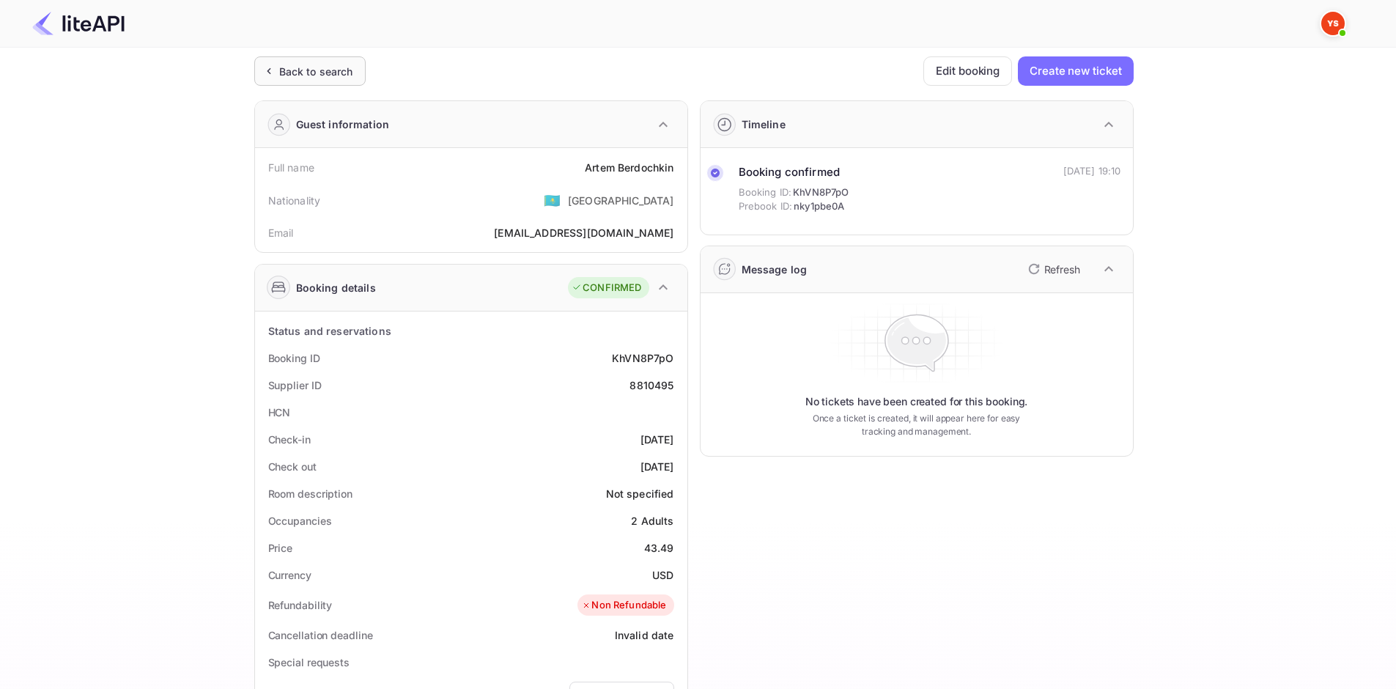
click at [321, 74] on div "Back to search" at bounding box center [316, 71] width 74 height 15
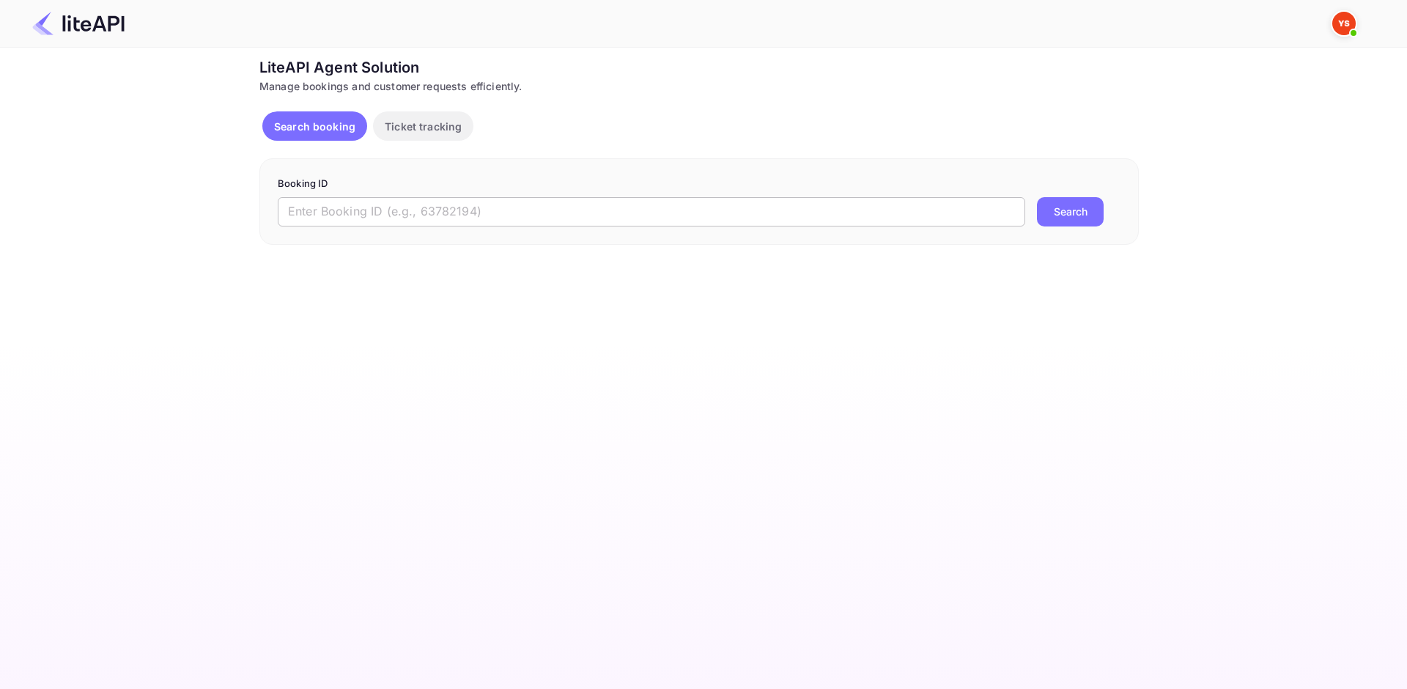
click at [390, 214] on input "text" at bounding box center [651, 211] width 747 height 29
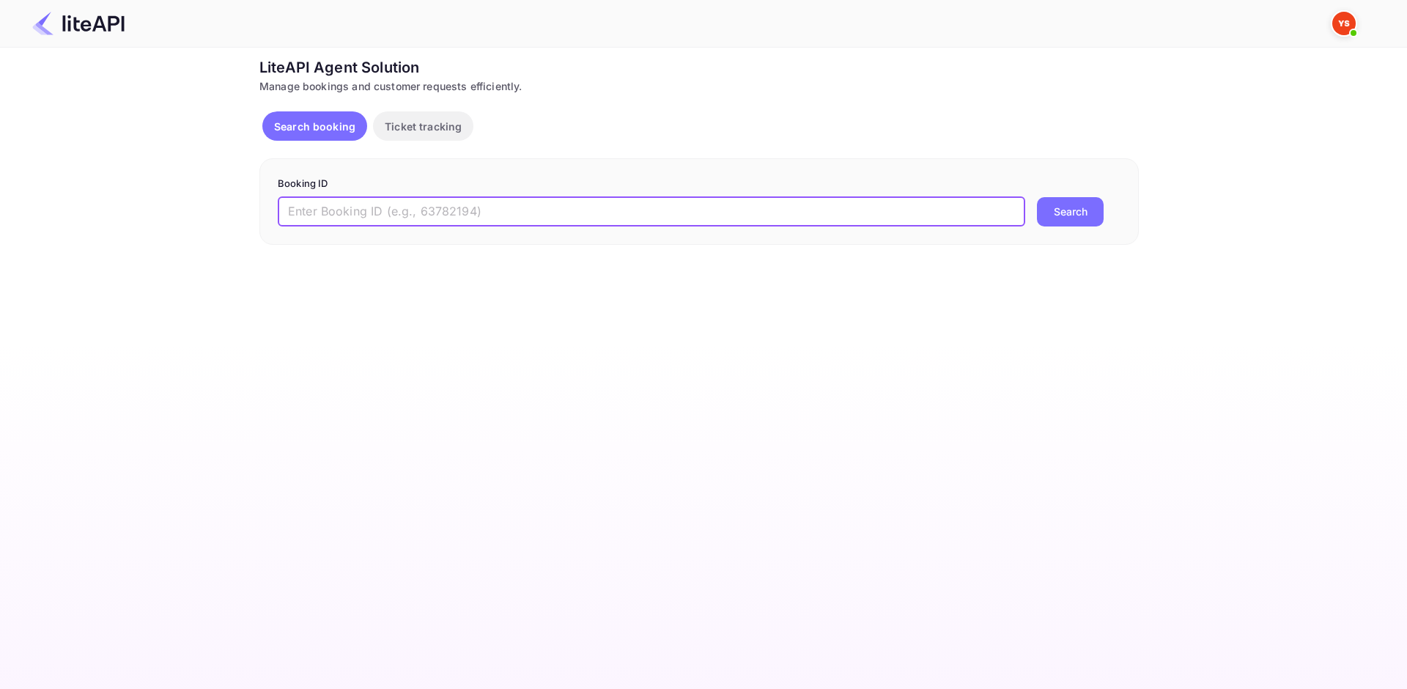
paste input "8680977"
type input "8680977"
click at [1041, 216] on button "Search" at bounding box center [1070, 211] width 67 height 29
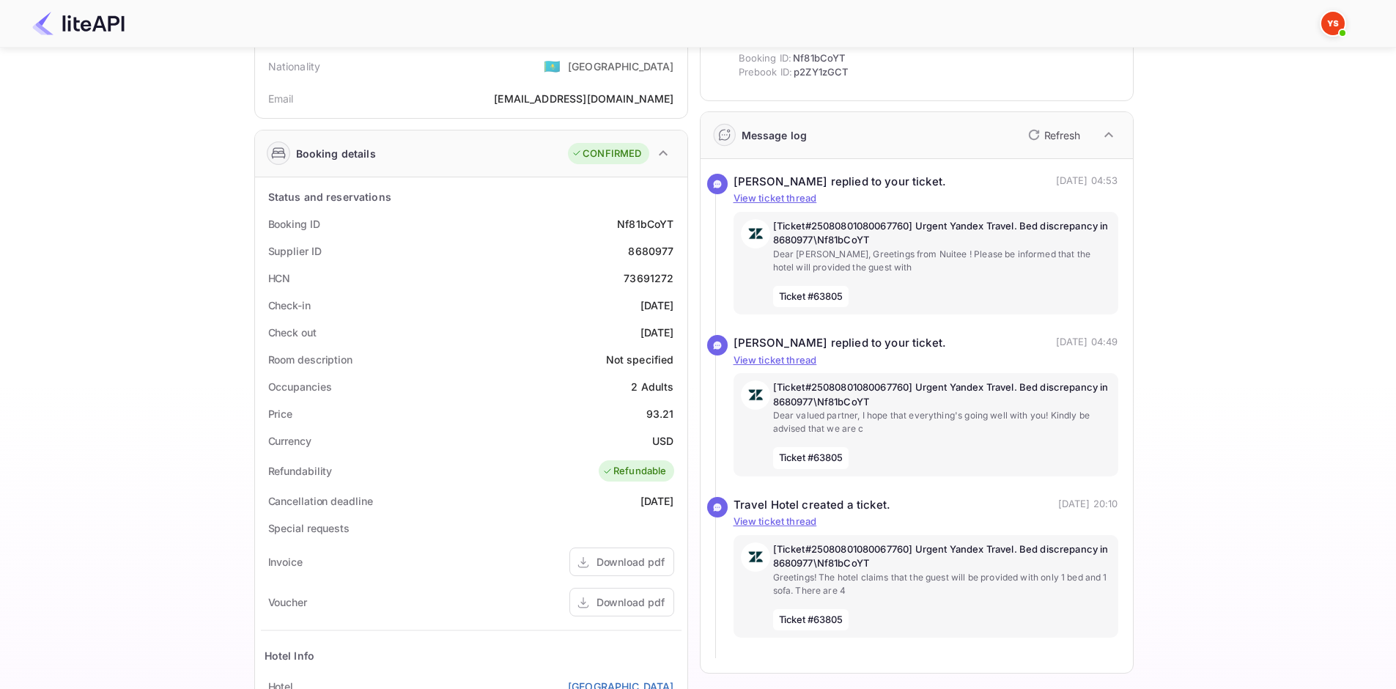
scroll to position [147, 0]
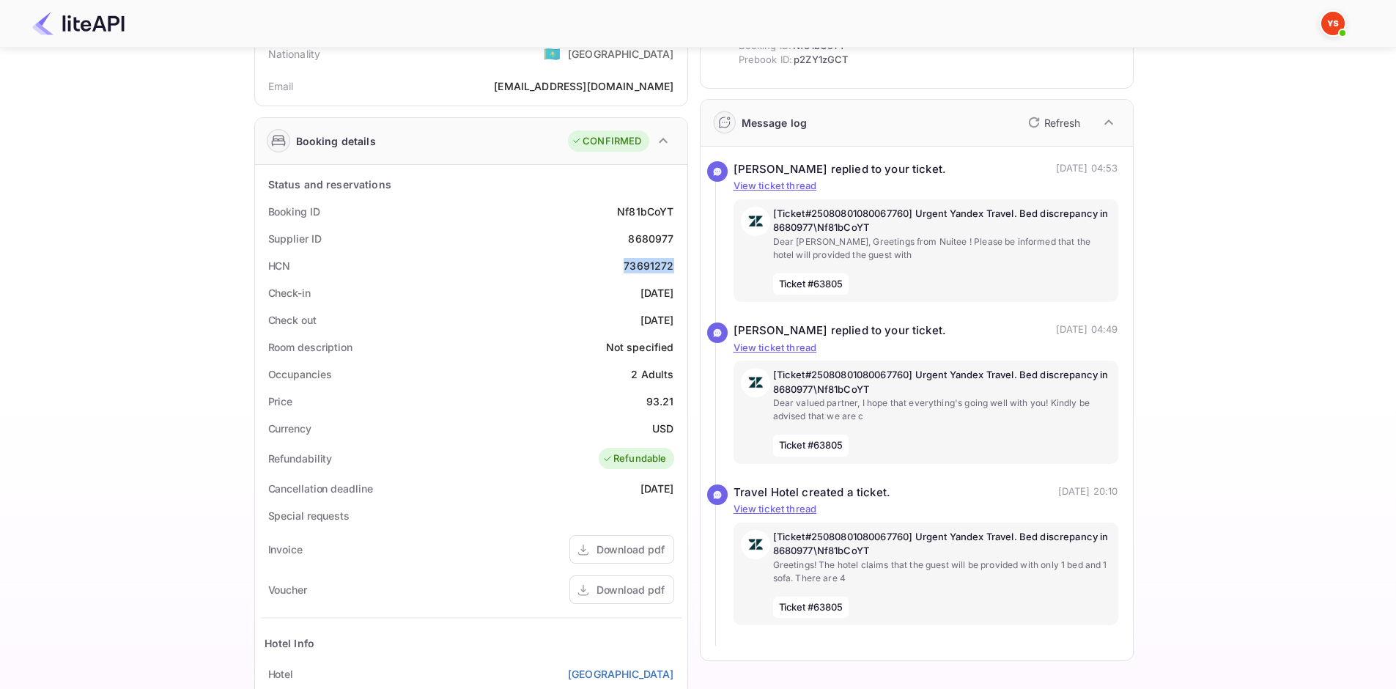
drag, startPoint x: 624, startPoint y: 265, endPoint x: 681, endPoint y: 260, distance: 56.6
click at [681, 260] on div "HCN 73691272" at bounding box center [471, 265] width 421 height 27
copy div "73691272"
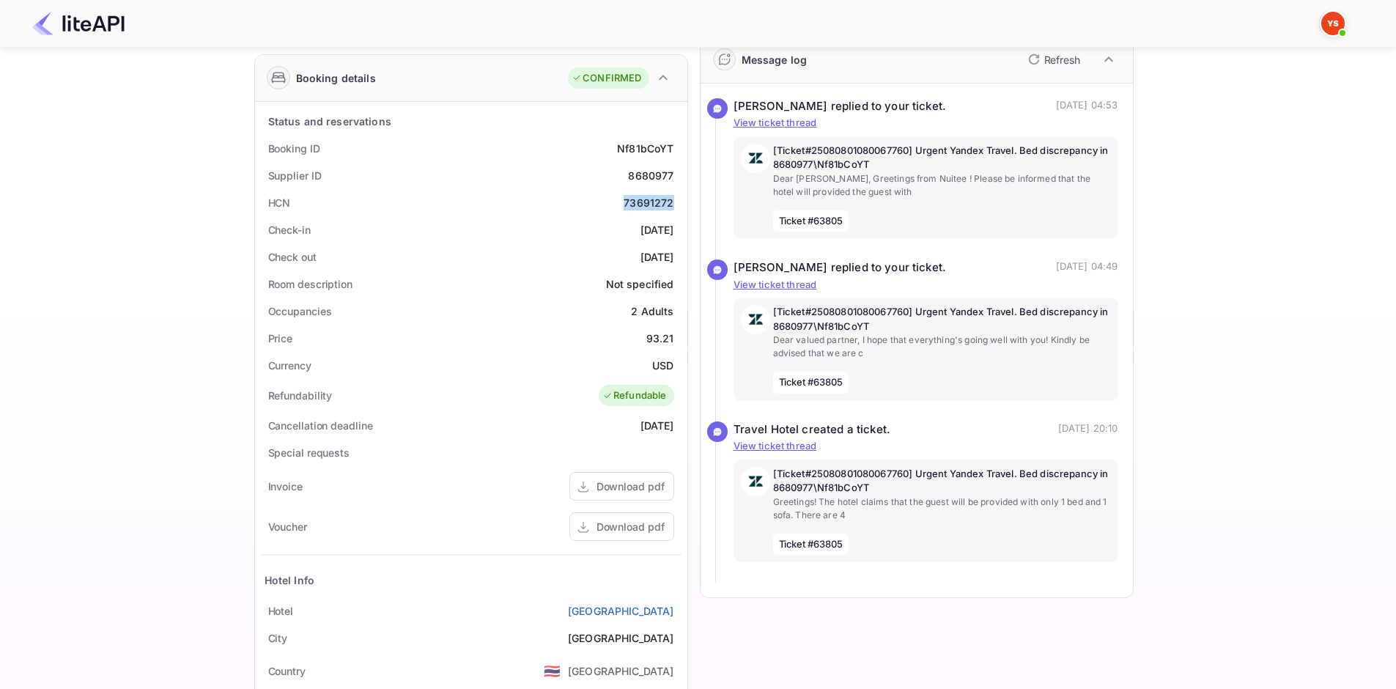
scroll to position [293, 0]
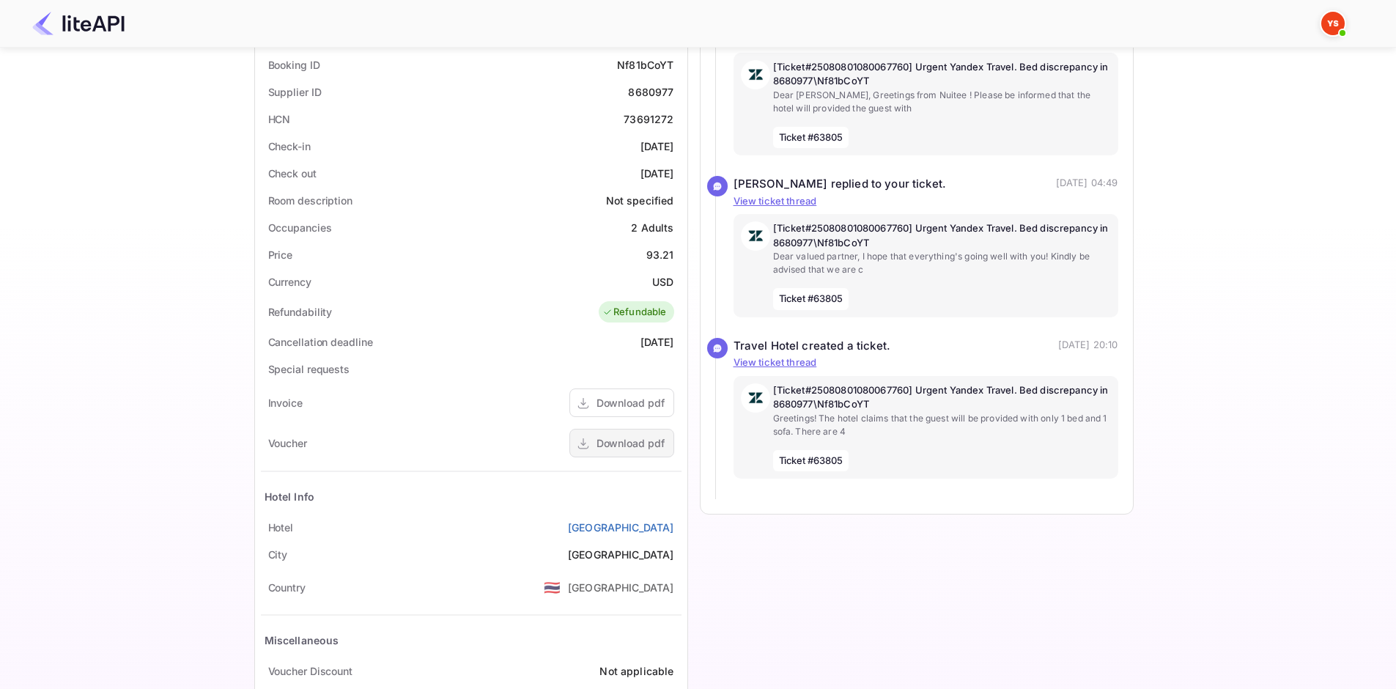
click at [656, 435] on div "Download pdf" at bounding box center [630, 442] width 68 height 15
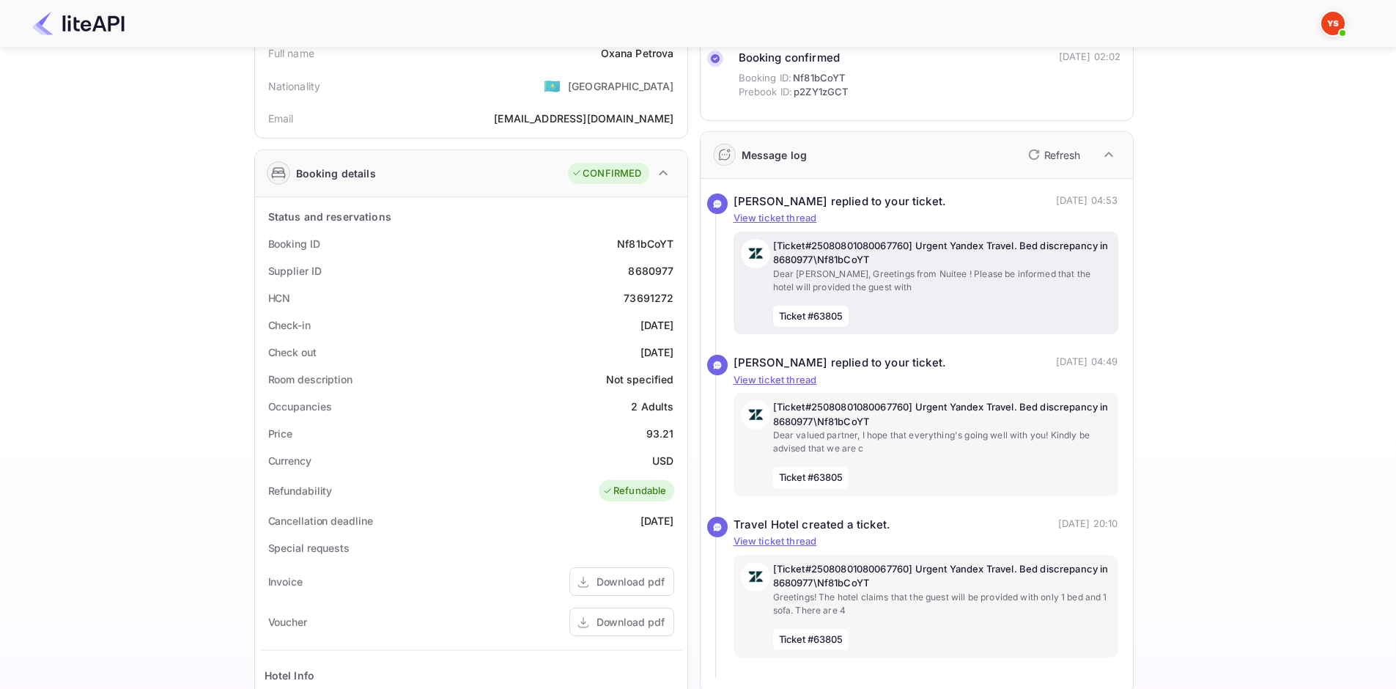
scroll to position [147, 0]
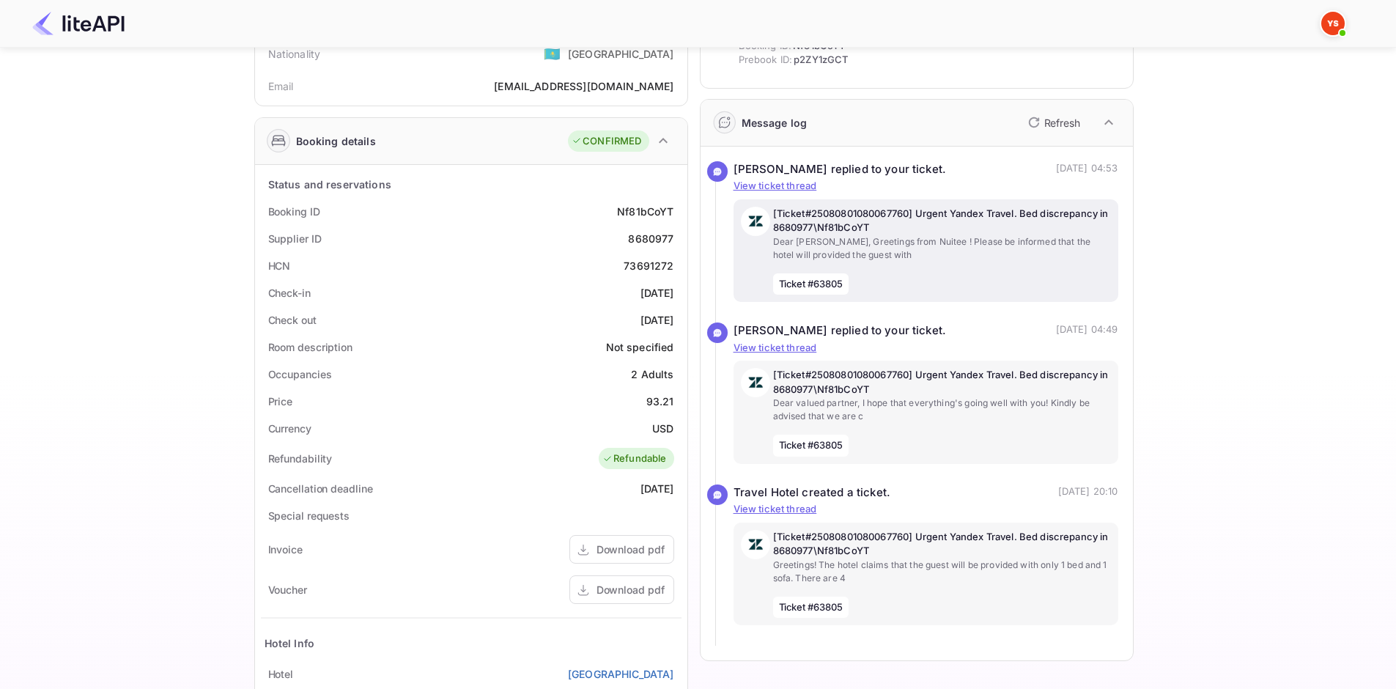
click at [933, 247] on p "Dear [PERSON_NAME], Greetings from Nuitee ! Please be informed that the hotel w…" at bounding box center [942, 248] width 338 height 26
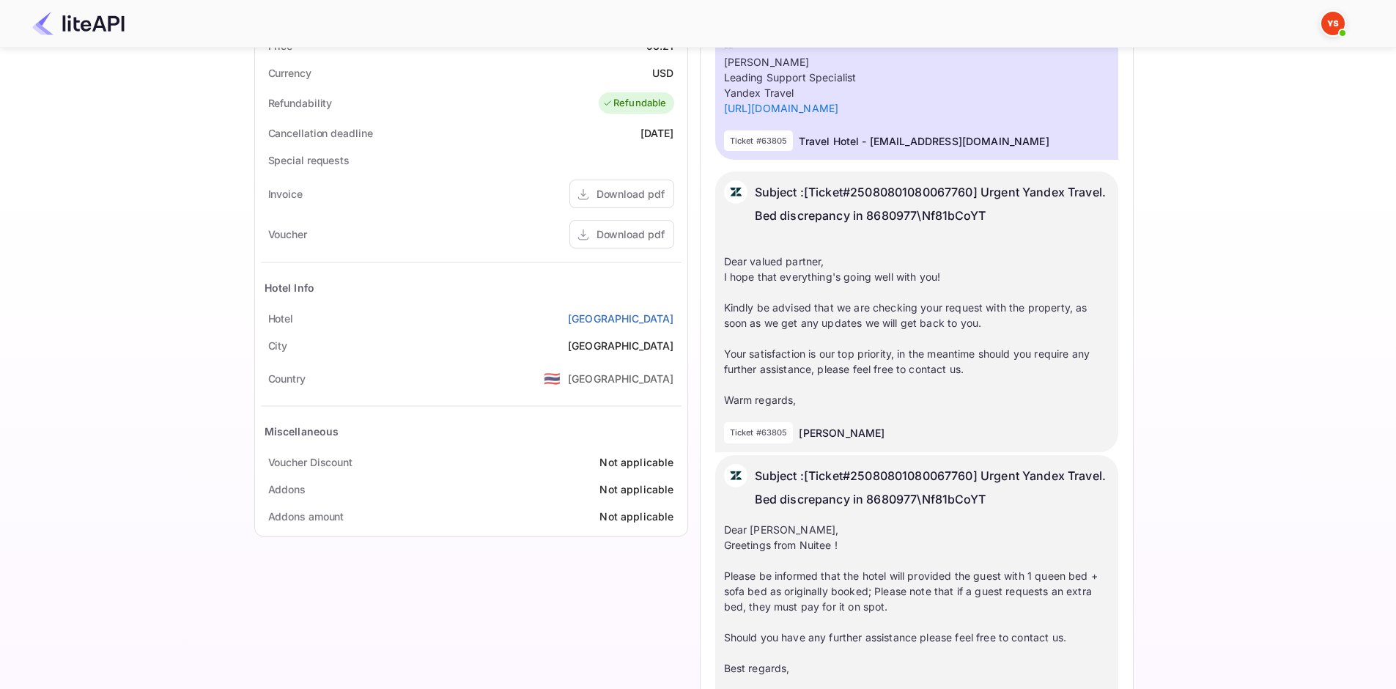
scroll to position [237, 0]
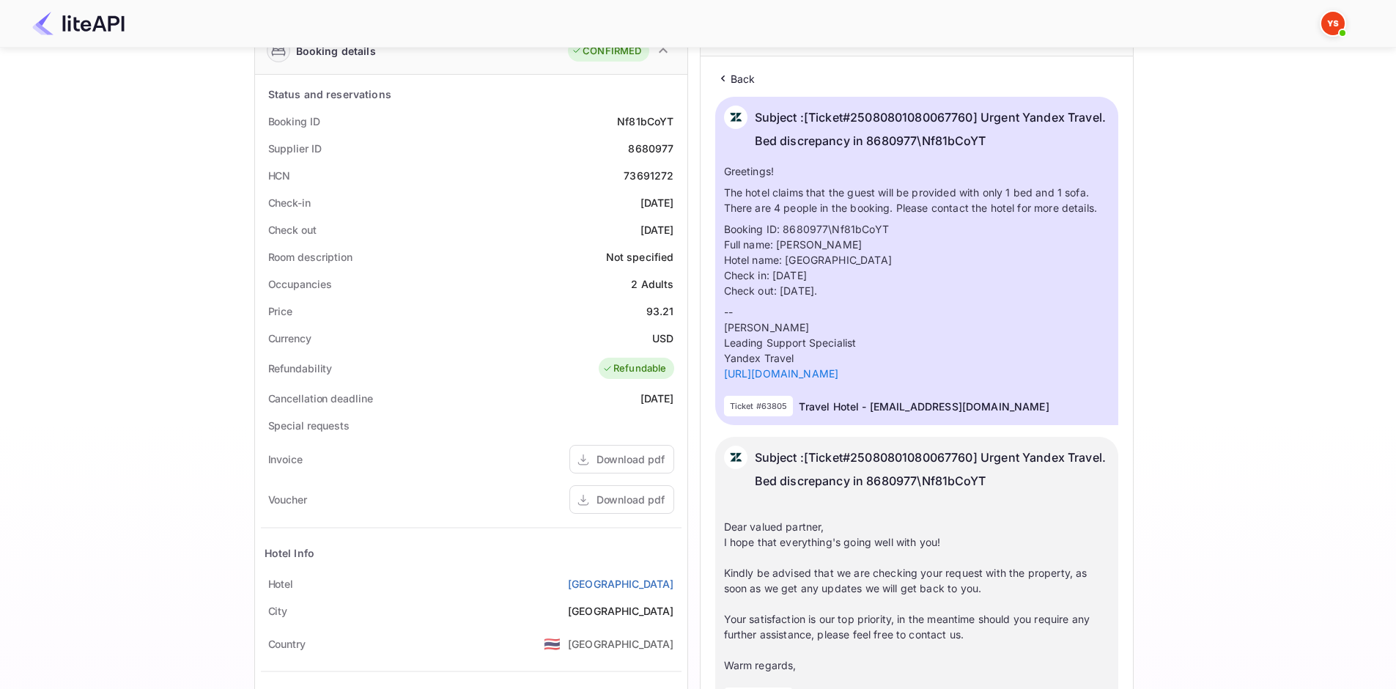
click at [1258, 499] on div "Ticket Affiliate URL [URL][DOMAIN_NAME] Business partner name Nuitee Travel Cus…" at bounding box center [694, 465] width 1352 height 1291
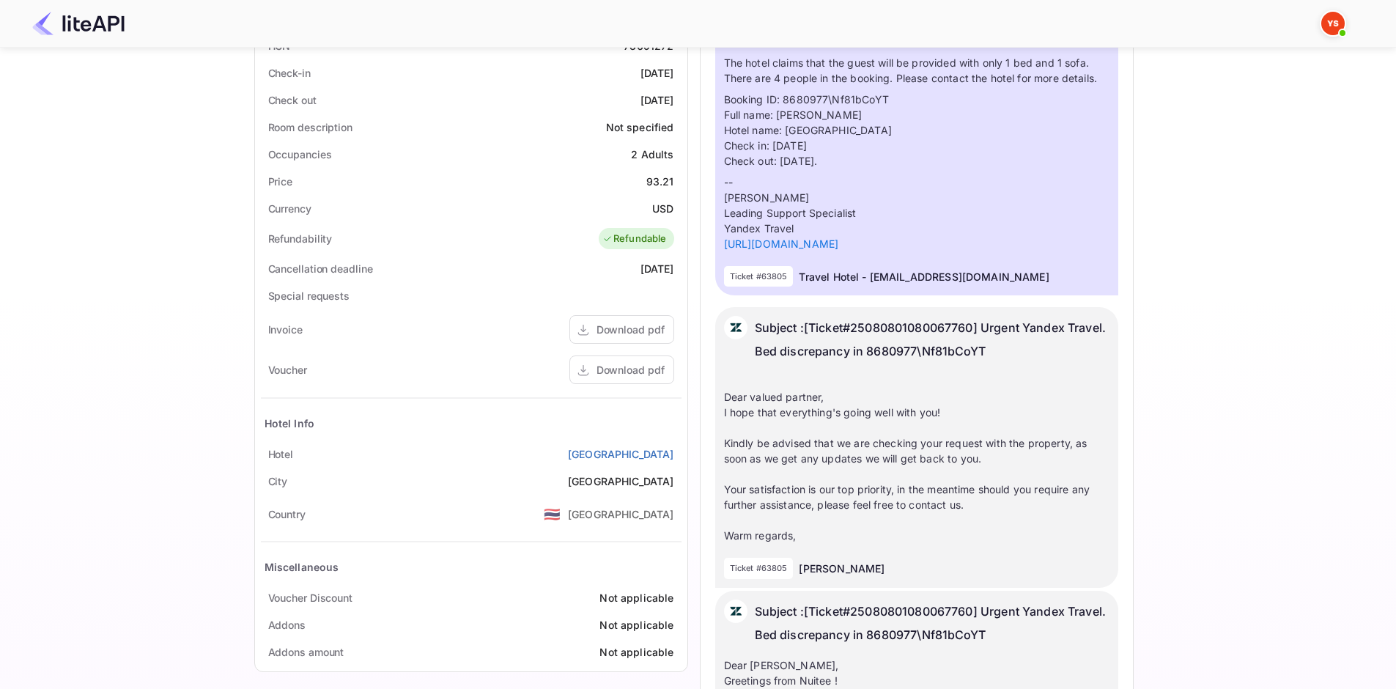
scroll to position [0, 0]
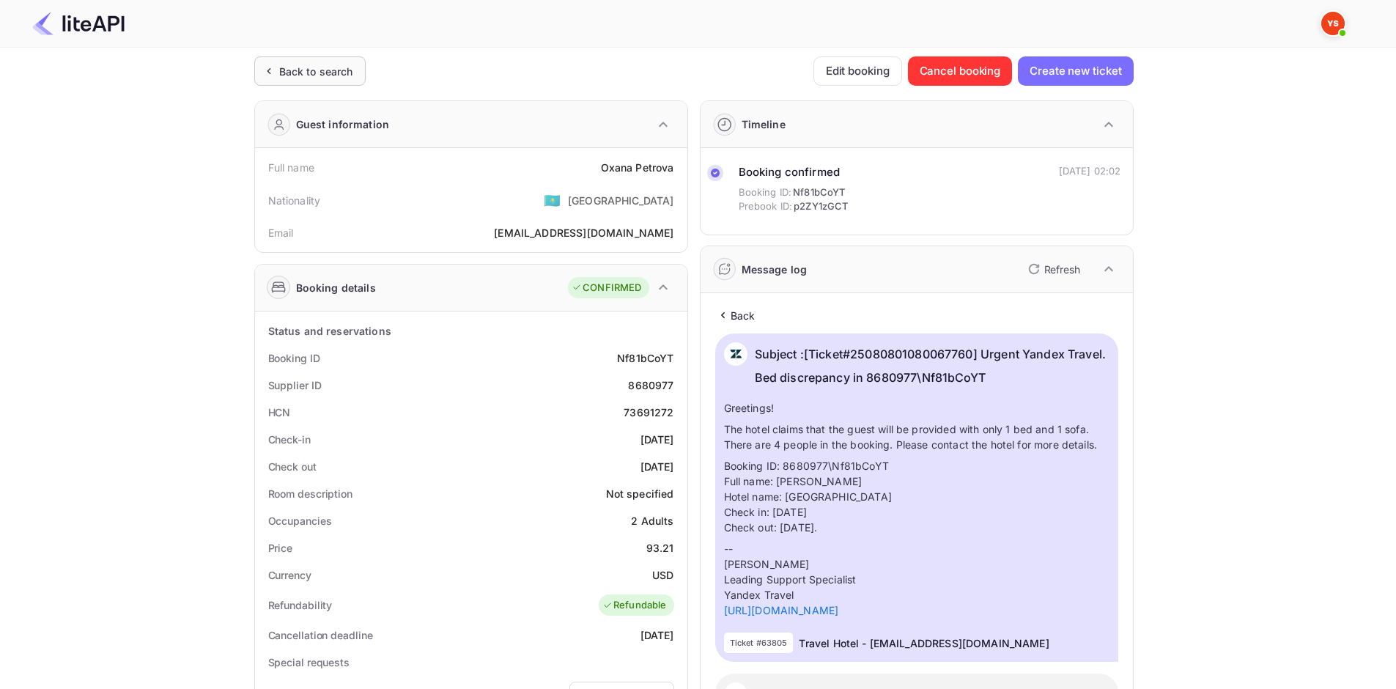
click at [325, 78] on div "Back to search" at bounding box center [316, 71] width 74 height 15
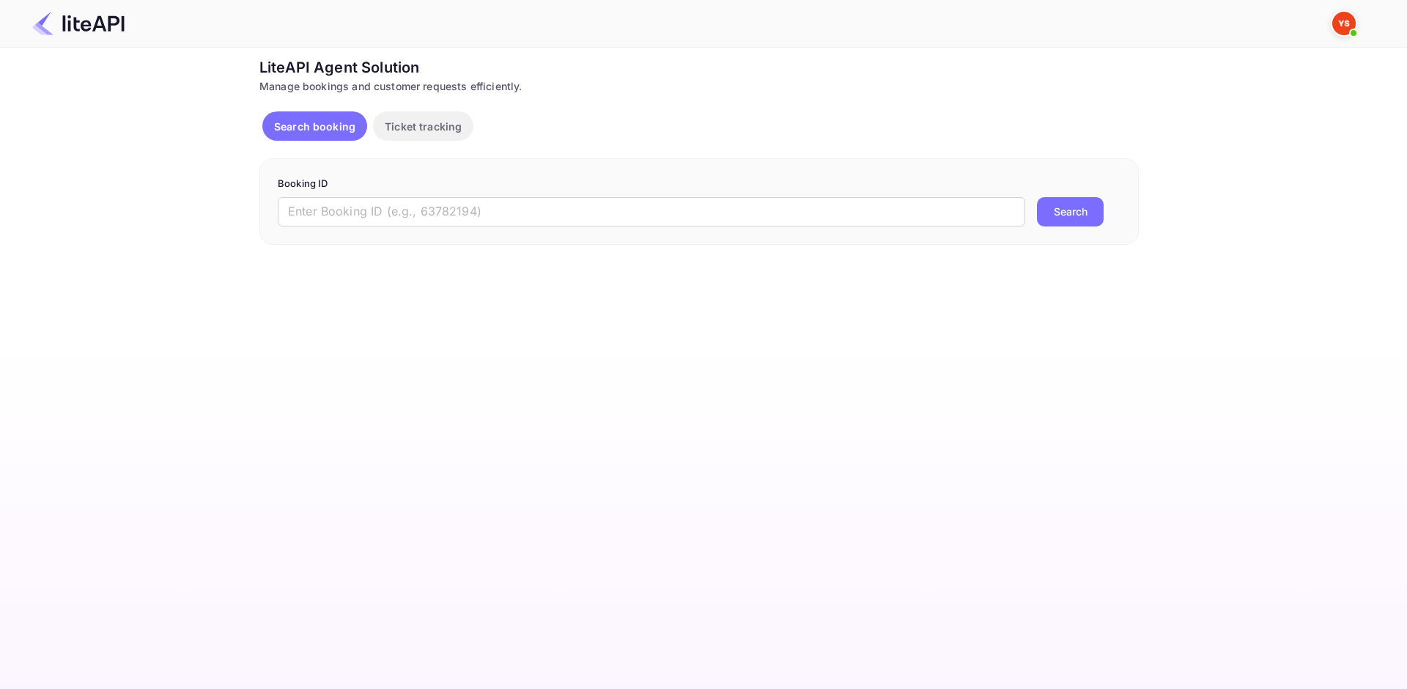
click at [350, 193] on form "Booking ID ​ Search" at bounding box center [699, 202] width 843 height 50
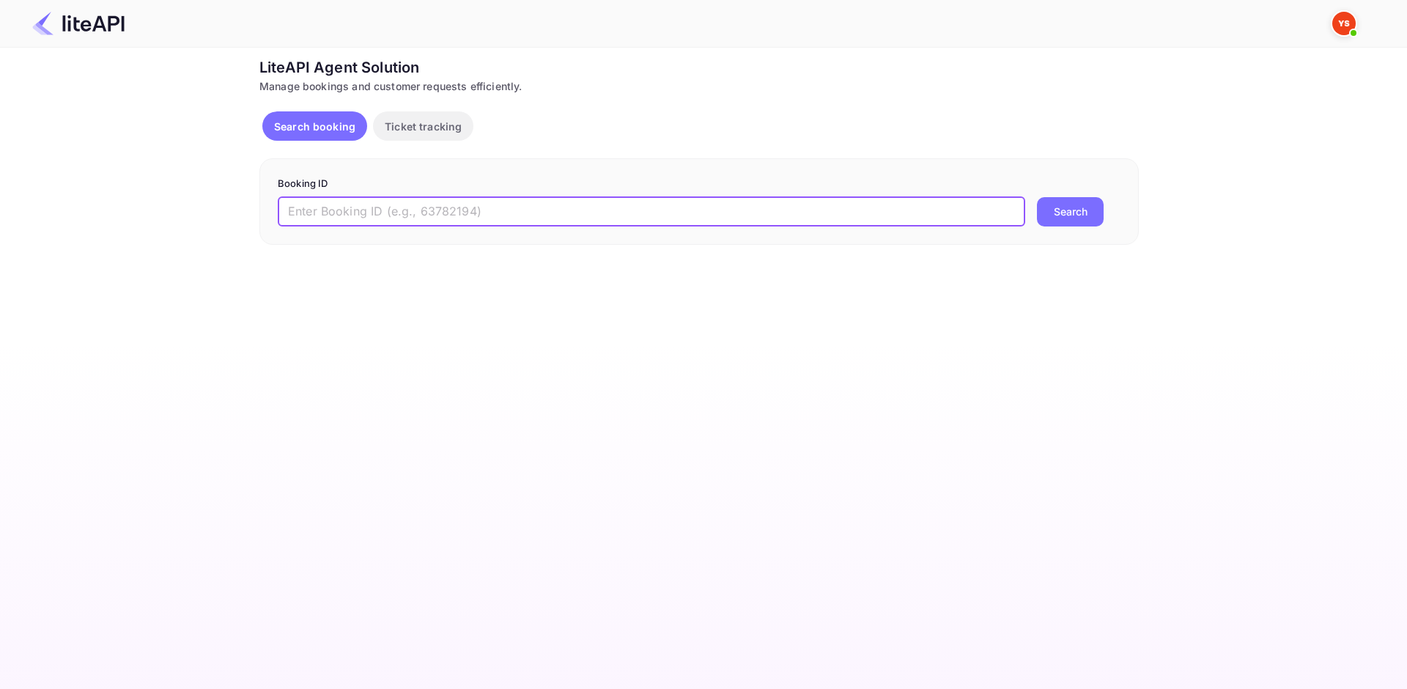
click at [352, 203] on input "text" at bounding box center [651, 211] width 747 height 29
paste input "8730748"
type input "8730748"
drag, startPoint x: 1064, startPoint y: 215, endPoint x: 1083, endPoint y: 225, distance: 21.6
click at [1064, 215] on button "Search" at bounding box center [1070, 211] width 67 height 29
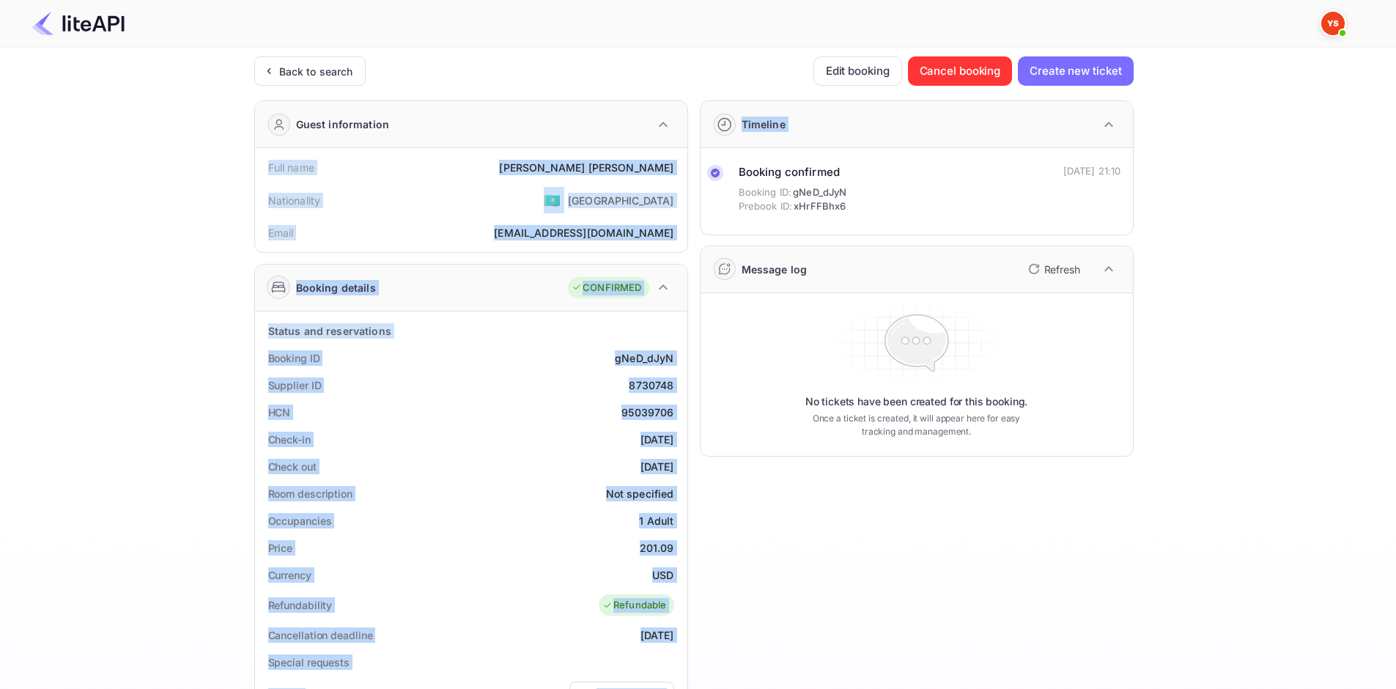
drag, startPoint x: 262, startPoint y: 166, endPoint x: 687, endPoint y: 160, distance: 425.0
click at [687, 160] on div "Guest information Full name [PERSON_NAME] Nationality 🇰🇿 [DEMOGRAPHIC_DATA] Ema…" at bounding box center [688, 569] width 891 height 960
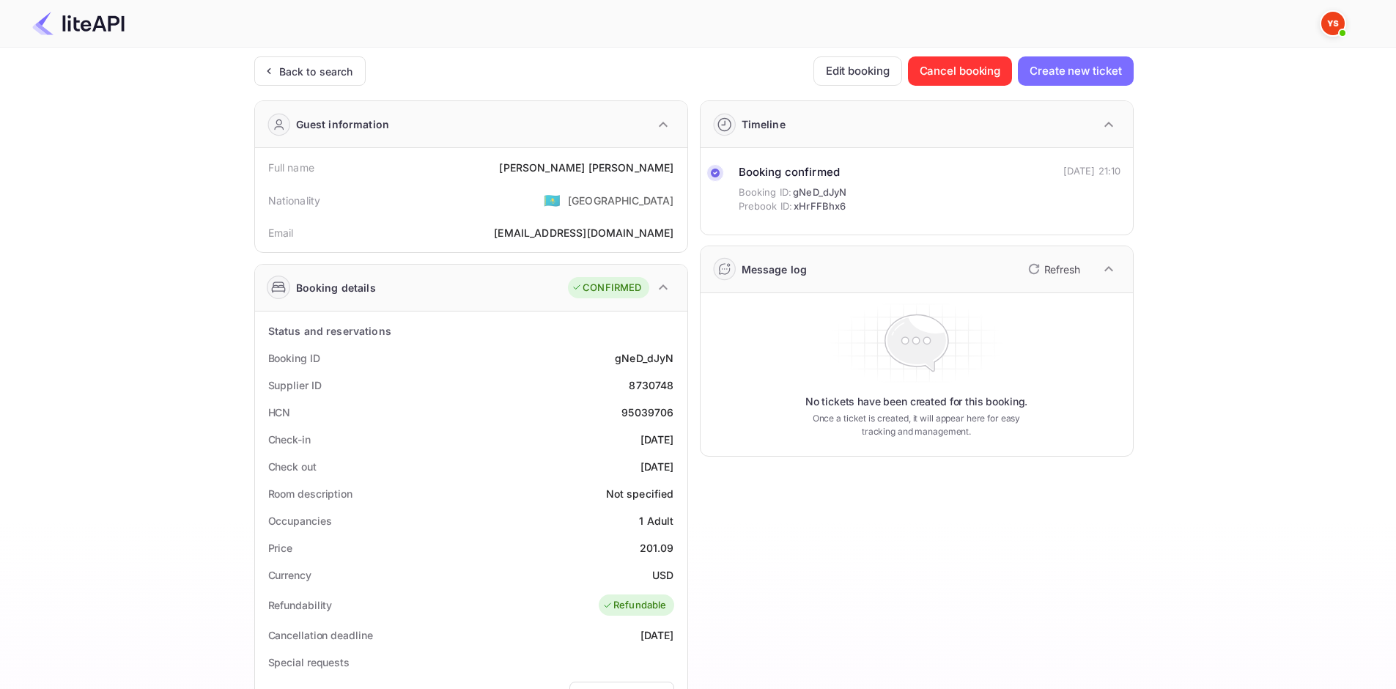
drag, startPoint x: 620, startPoint y: 146, endPoint x: 610, endPoint y: 147, distance: 9.6
click at [620, 146] on div "Guest information" at bounding box center [471, 124] width 432 height 47
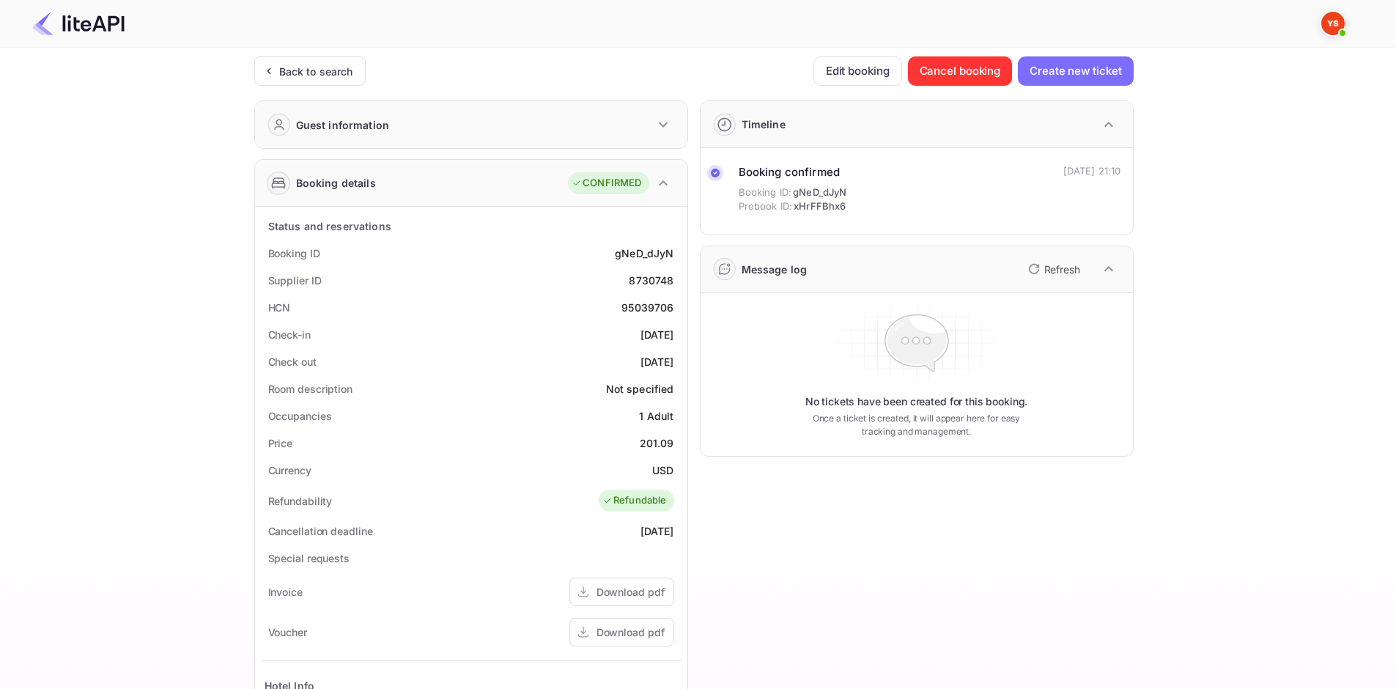
click at [437, 133] on div "Guest information" at bounding box center [471, 124] width 432 height 47
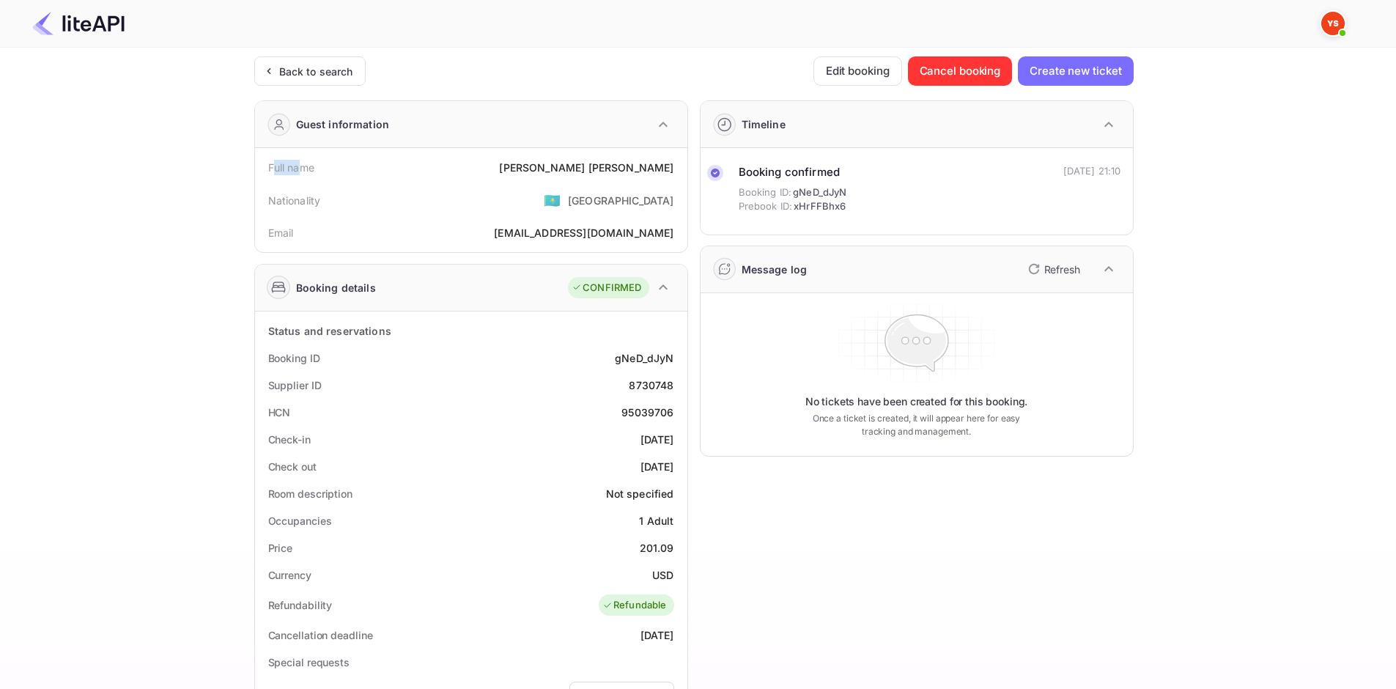
drag, startPoint x: 272, startPoint y: 167, endPoint x: 304, endPoint y: 168, distance: 32.3
click at [304, 168] on div "Full name" at bounding box center [291, 167] width 46 height 15
drag, startPoint x: 268, startPoint y: 166, endPoint x: 684, endPoint y: 171, distance: 416.3
click at [684, 171] on div "Full name [PERSON_NAME] Nationality 🇰🇿 [DEMOGRAPHIC_DATA] Email [EMAIL_ADDRESS]…" at bounding box center [471, 200] width 432 height 104
copy div "Full name [PERSON_NAME]"
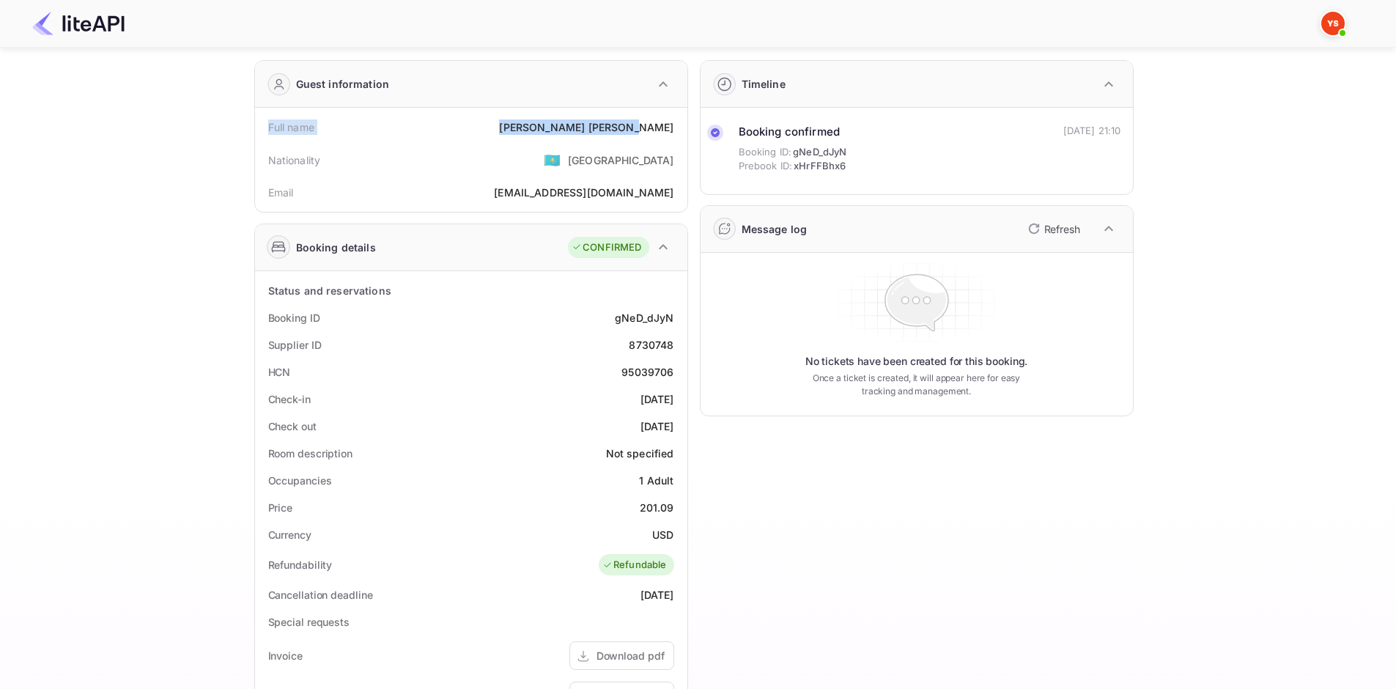
scroll to position [73, 0]
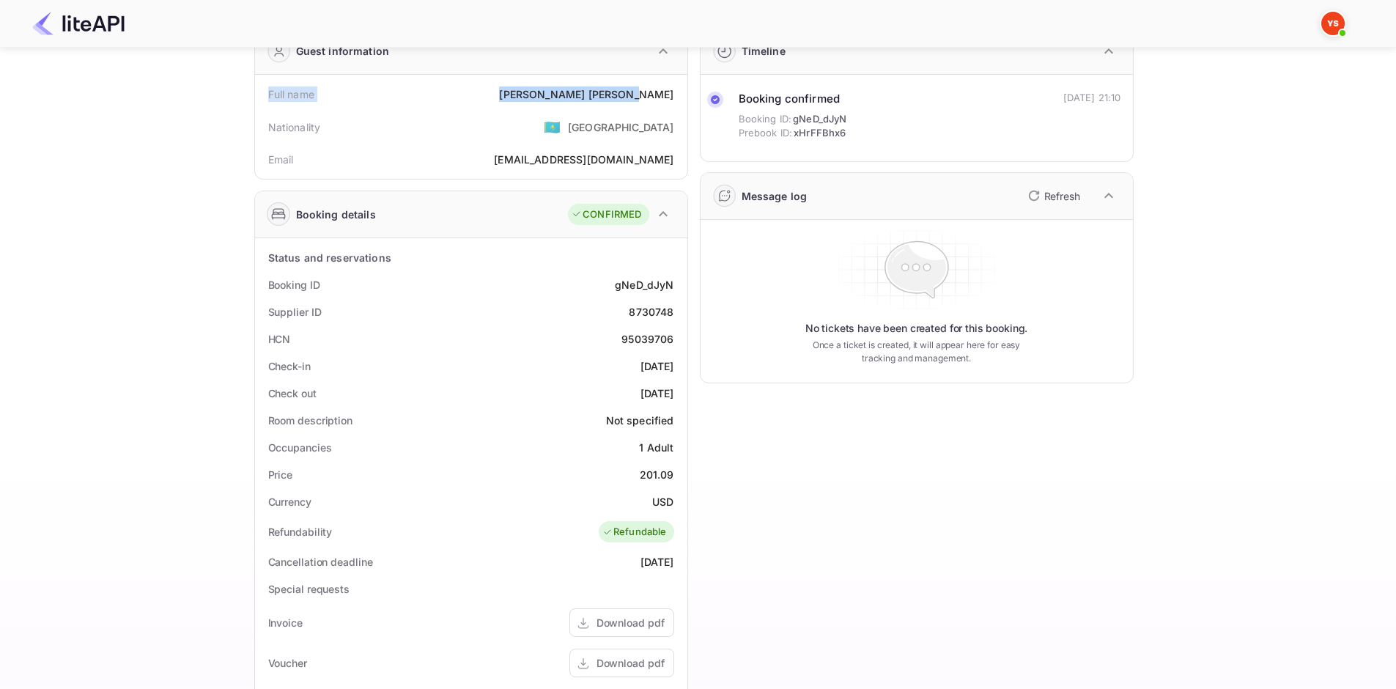
drag, startPoint x: 311, startPoint y: 285, endPoint x: 672, endPoint y: 388, distance: 375.5
click at [672, 388] on div "Status and reservations Booking ID gNeD_dJyN Supplier ID 8730748 HCN 95039706 C…" at bounding box center [471, 601] width 421 height 714
copy div "Booking ID gNeD_dJyN Supplier ID 8730748 HCN 95039706 Check-in [DATE] Check out…"
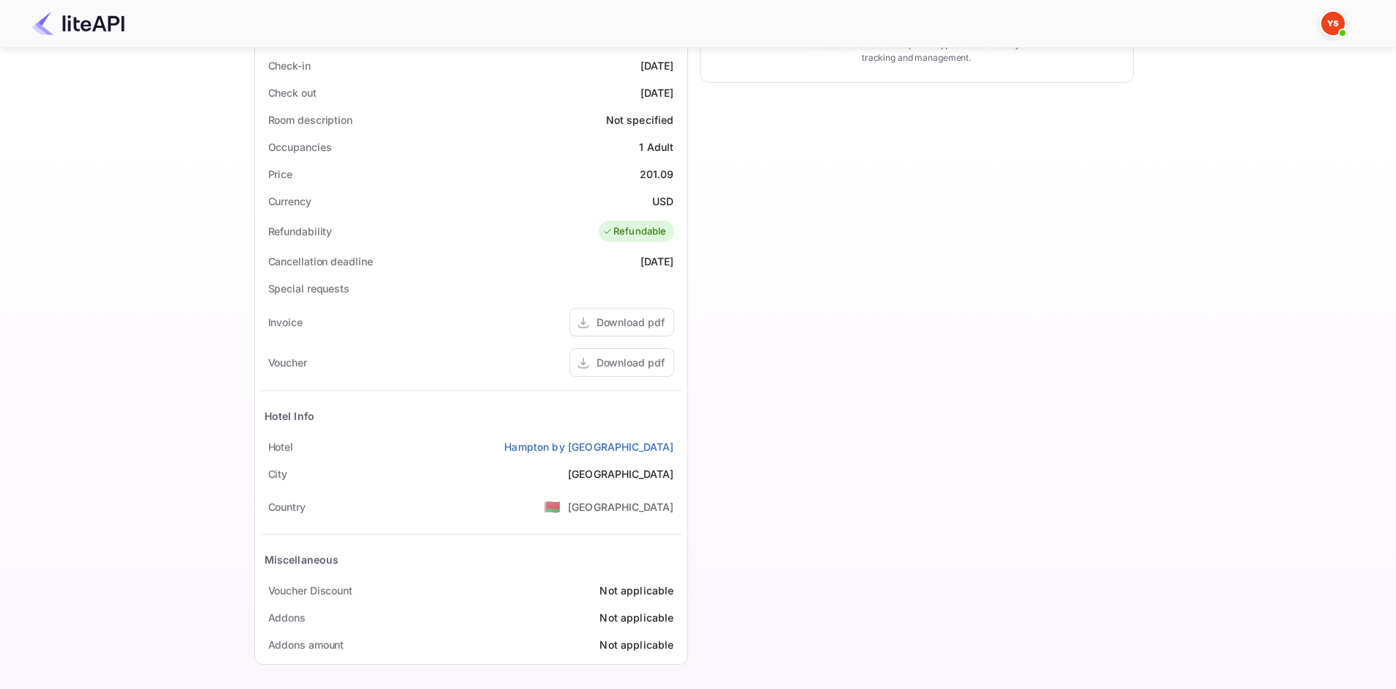
scroll to position [377, 0]
drag, startPoint x: 266, startPoint y: 441, endPoint x: 680, endPoint y: 440, distance: 414.0
click at [680, 440] on div "[GEOGRAPHIC_DATA] by [GEOGRAPHIC_DATA]" at bounding box center [471, 442] width 421 height 27
copy div "[GEOGRAPHIC_DATA] by [GEOGRAPHIC_DATA]"
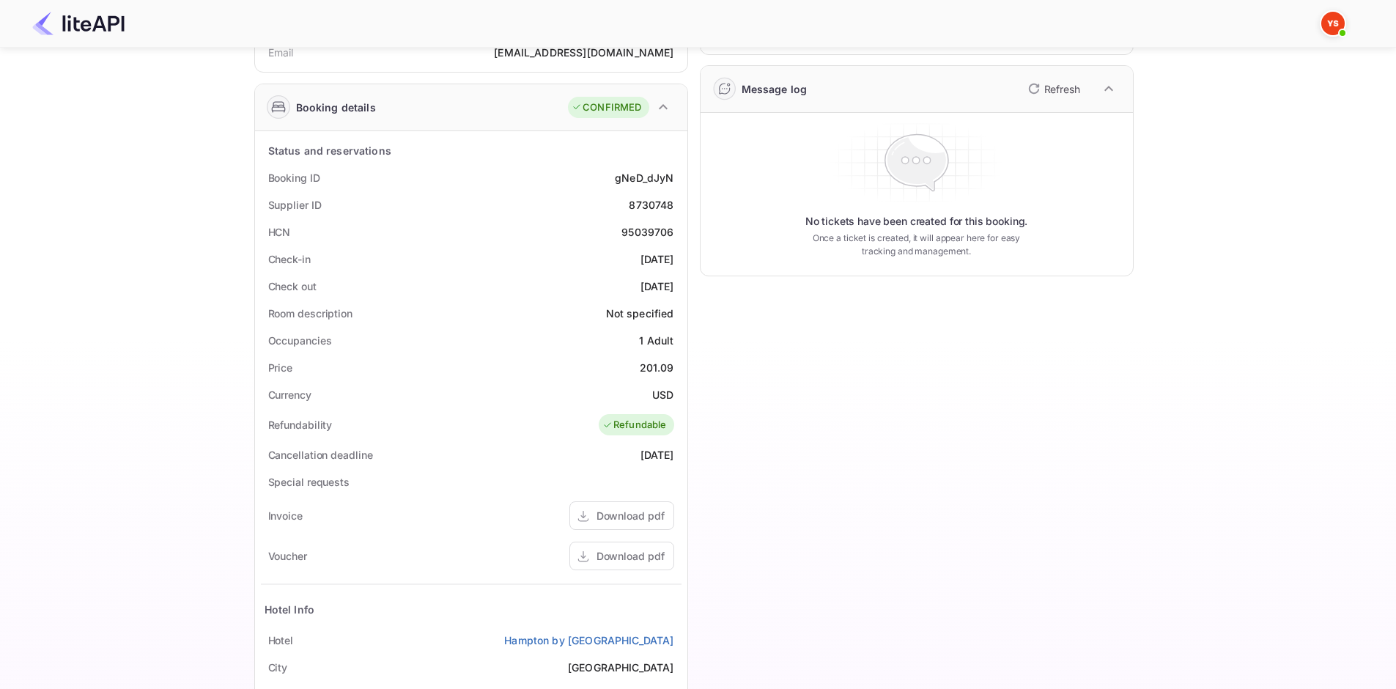
scroll to position [0, 0]
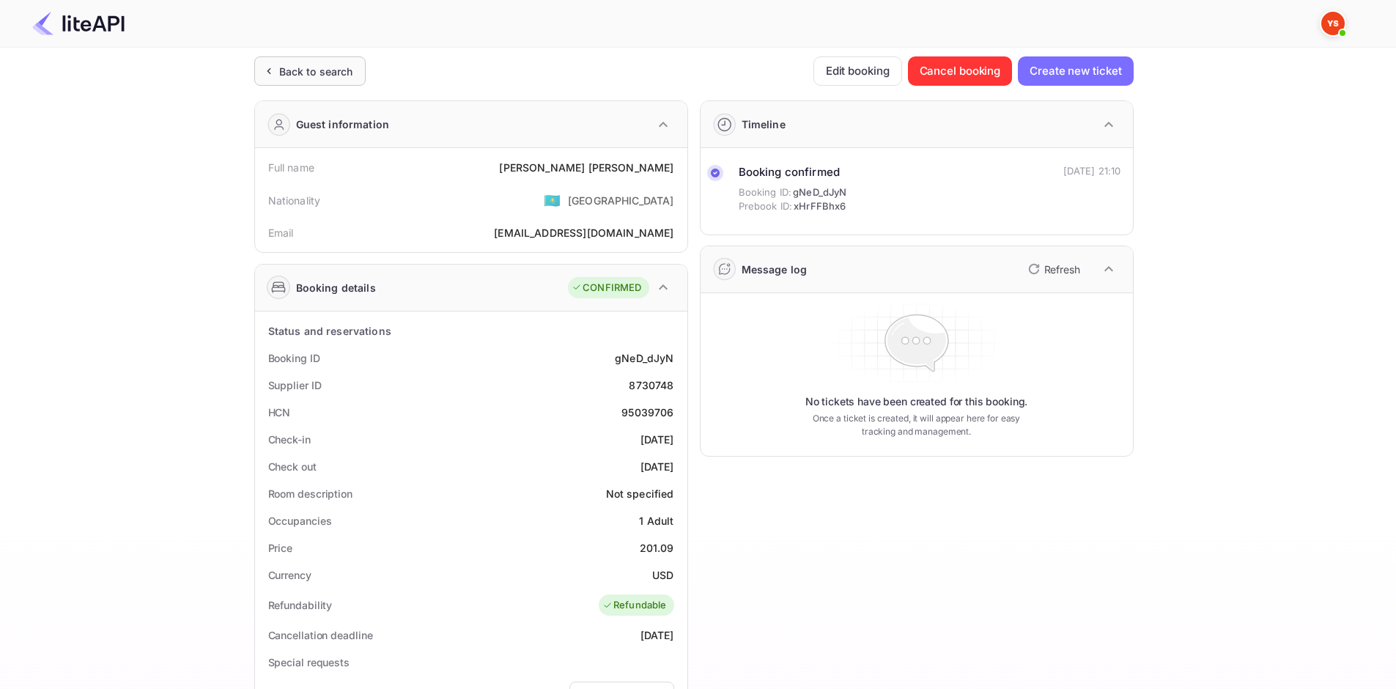
click at [344, 75] on div "Back to search" at bounding box center [316, 71] width 74 height 15
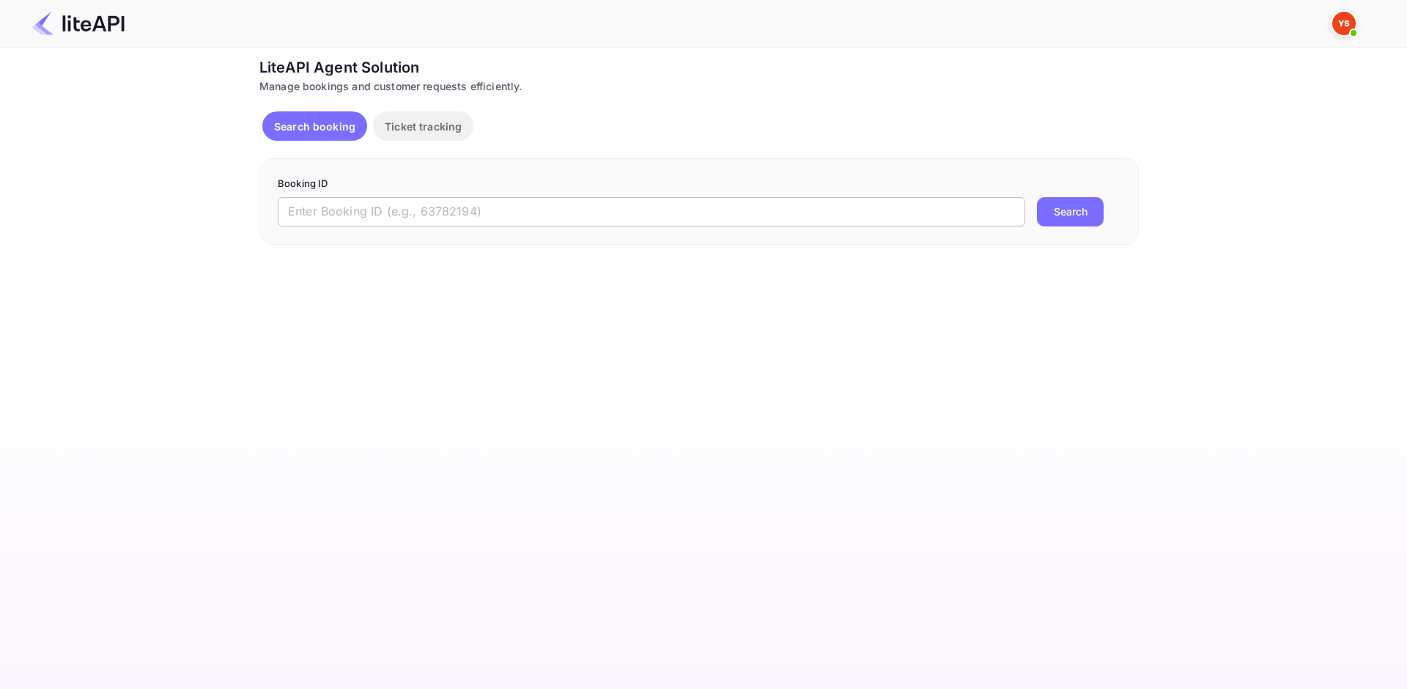
click at [410, 221] on input "text" at bounding box center [651, 211] width 747 height 29
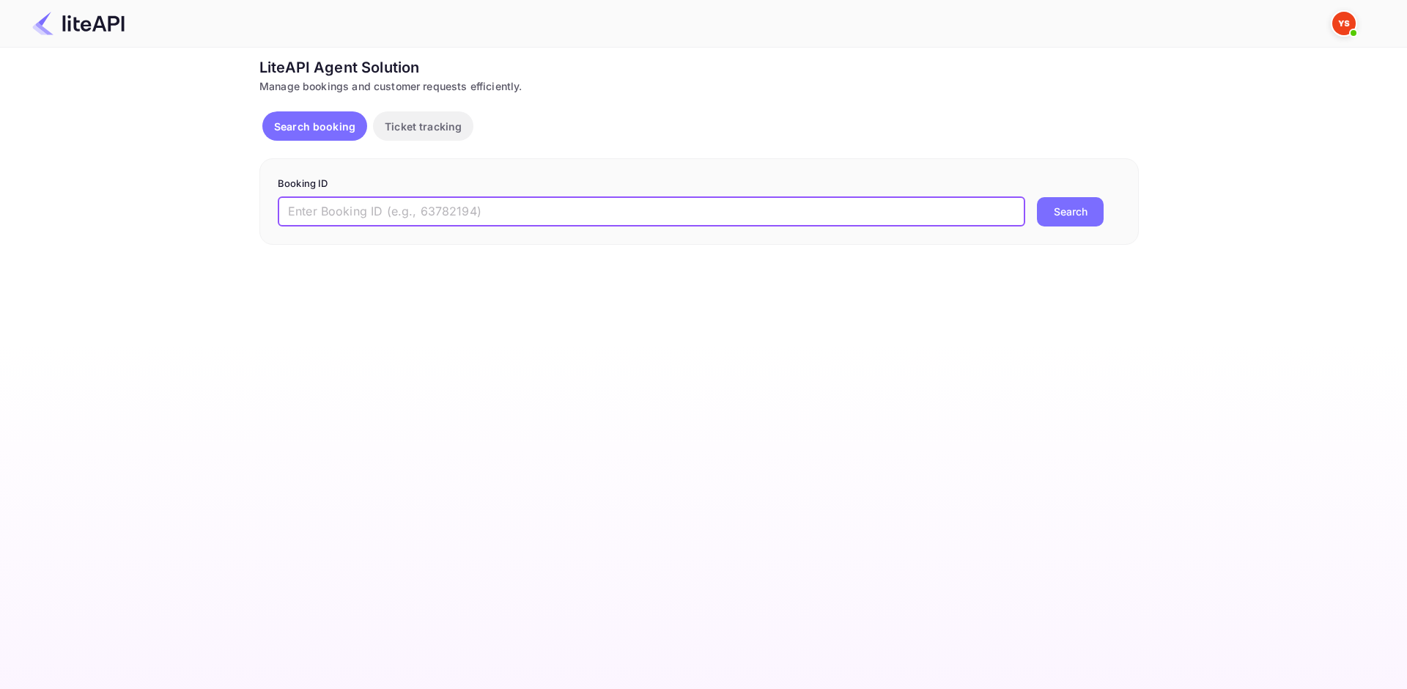
paste input "8730721"
type input "8730721"
click at [1096, 200] on button "Search" at bounding box center [1070, 211] width 67 height 29
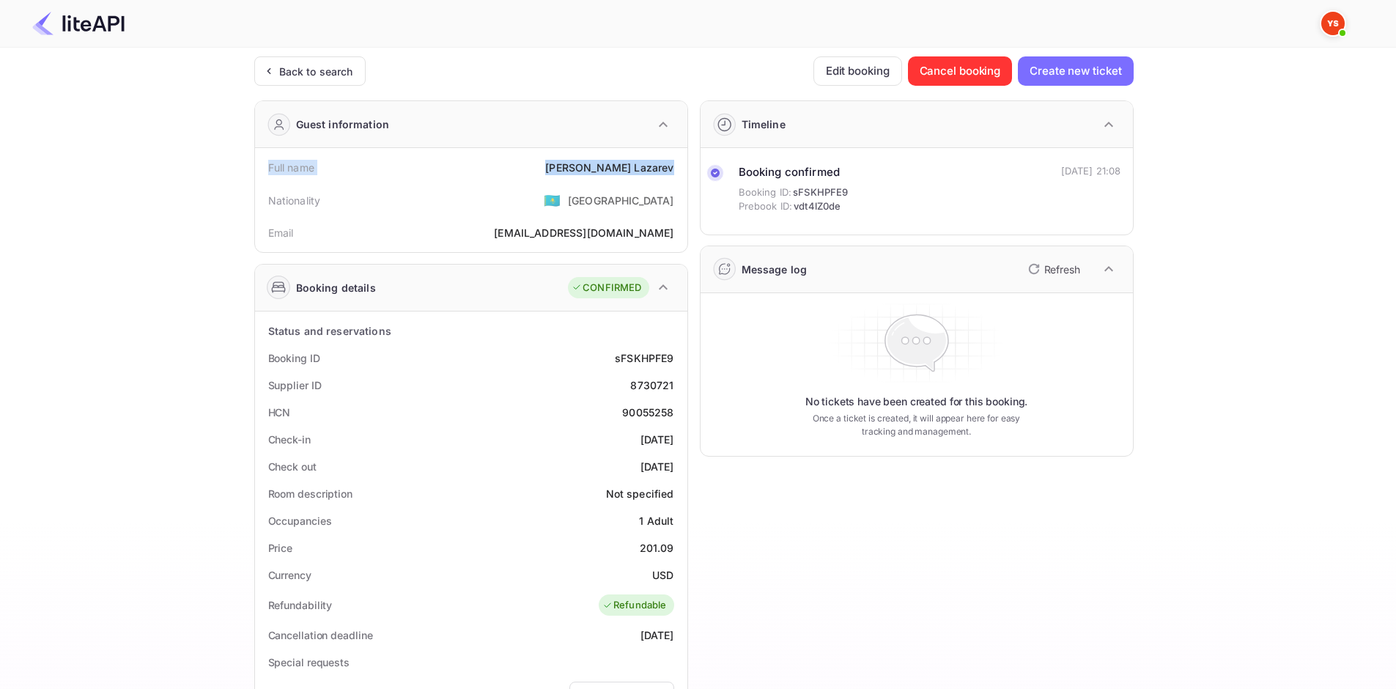
drag, startPoint x: 269, startPoint y: 169, endPoint x: 680, endPoint y: 166, distance: 411.1
click at [680, 166] on div "Full name [PERSON_NAME]" at bounding box center [471, 167] width 421 height 27
copy div "Full name [PERSON_NAME]"
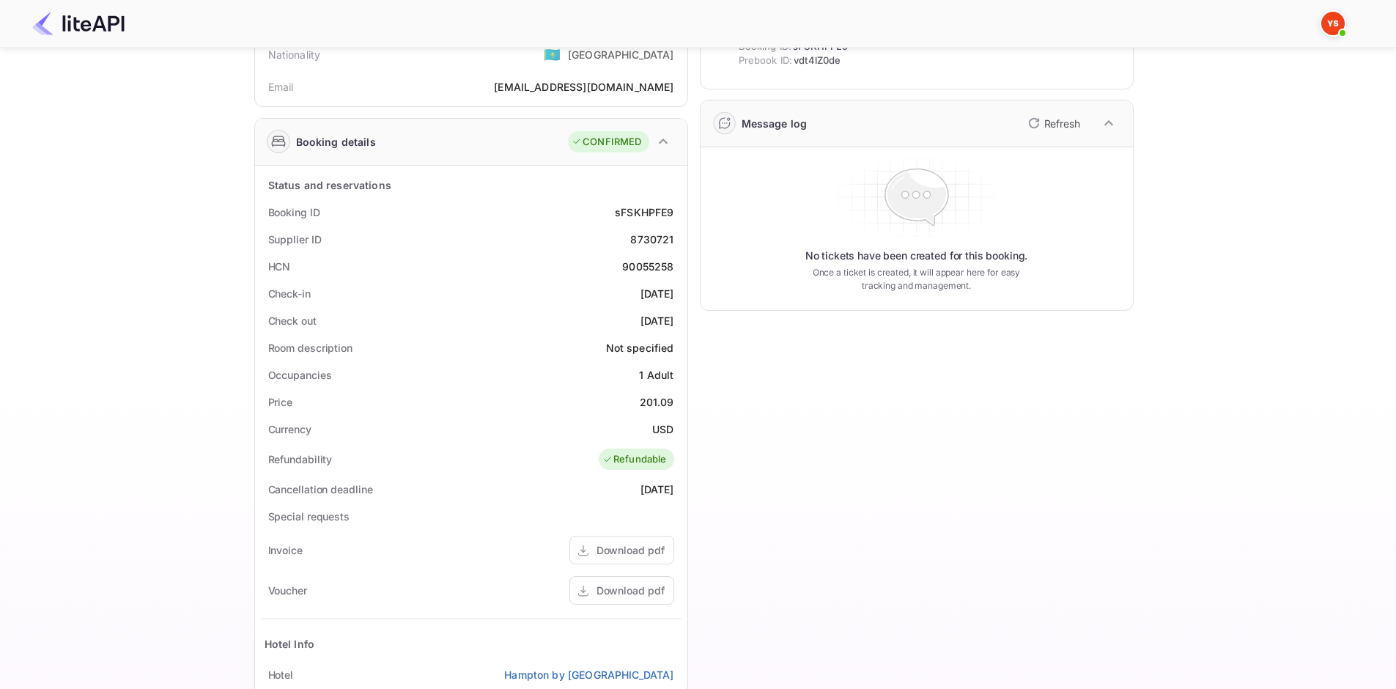
scroll to position [147, 0]
drag, startPoint x: 273, startPoint y: 205, endPoint x: 677, endPoint y: 320, distance: 419.8
click at [677, 320] on div "Status and reservations Booking ID sFSKHPFE9 Supplier ID 8730721 HCN 90055258 C…" at bounding box center [471, 528] width 421 height 714
copy div "ooking ID sFSKHPFE9 Supplier ID 8730721 HCN 90055258 Check-in [DATE] Check out …"
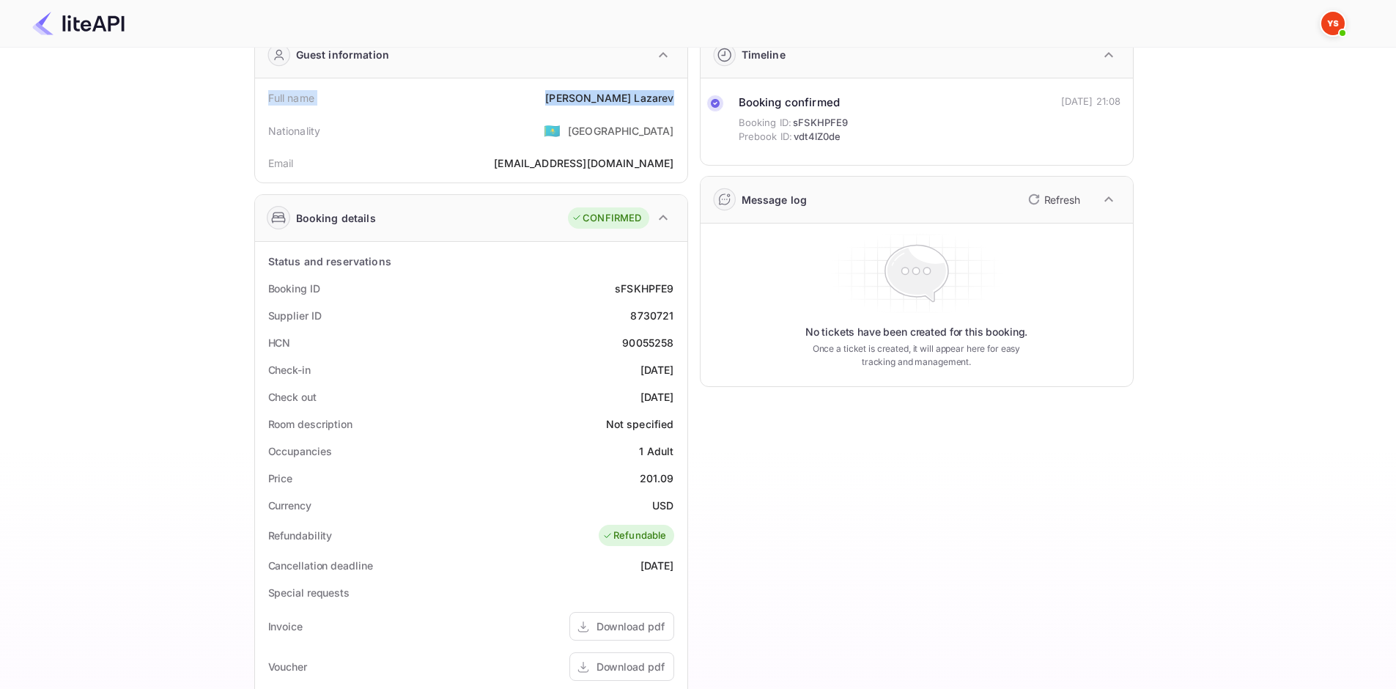
scroll to position [0, 0]
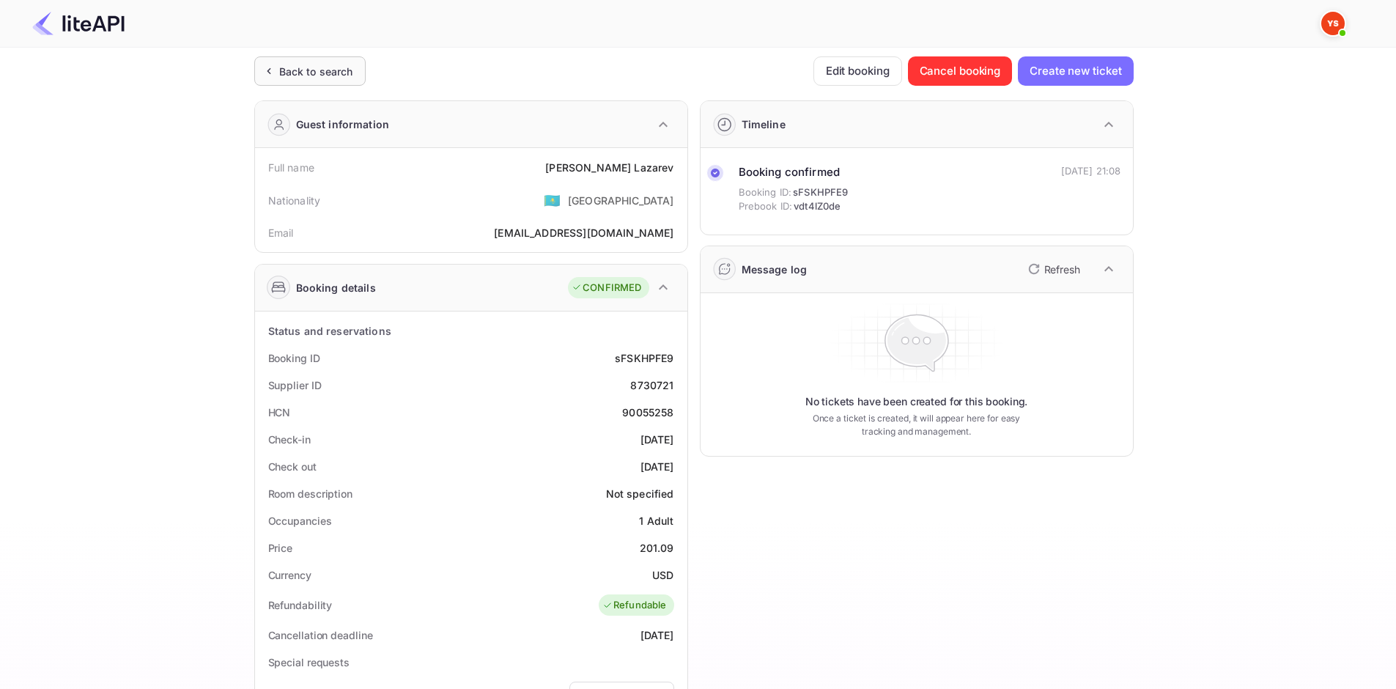
click at [322, 77] on div "Back to search" at bounding box center [316, 71] width 74 height 15
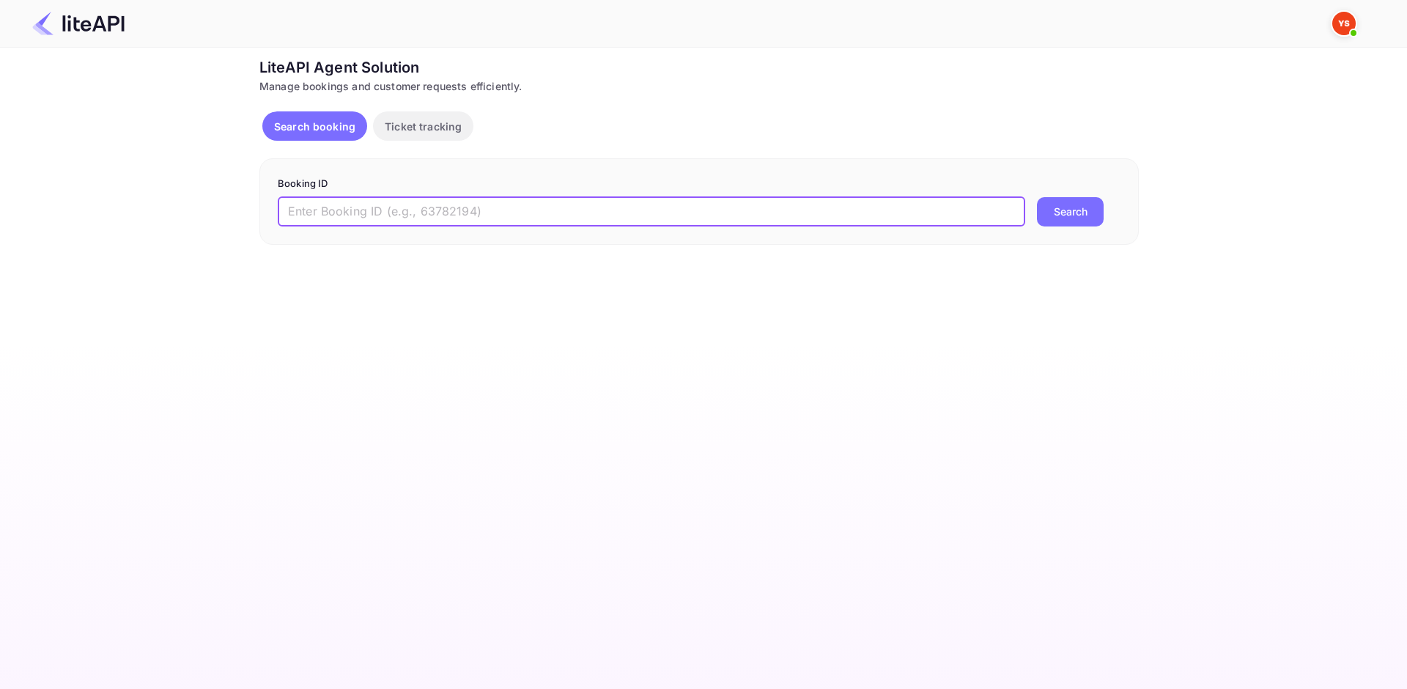
click at [334, 218] on input "text" at bounding box center [651, 211] width 747 height 29
paste input "8680977"
type input "8680977"
click at [1071, 207] on button "Search" at bounding box center [1070, 211] width 67 height 29
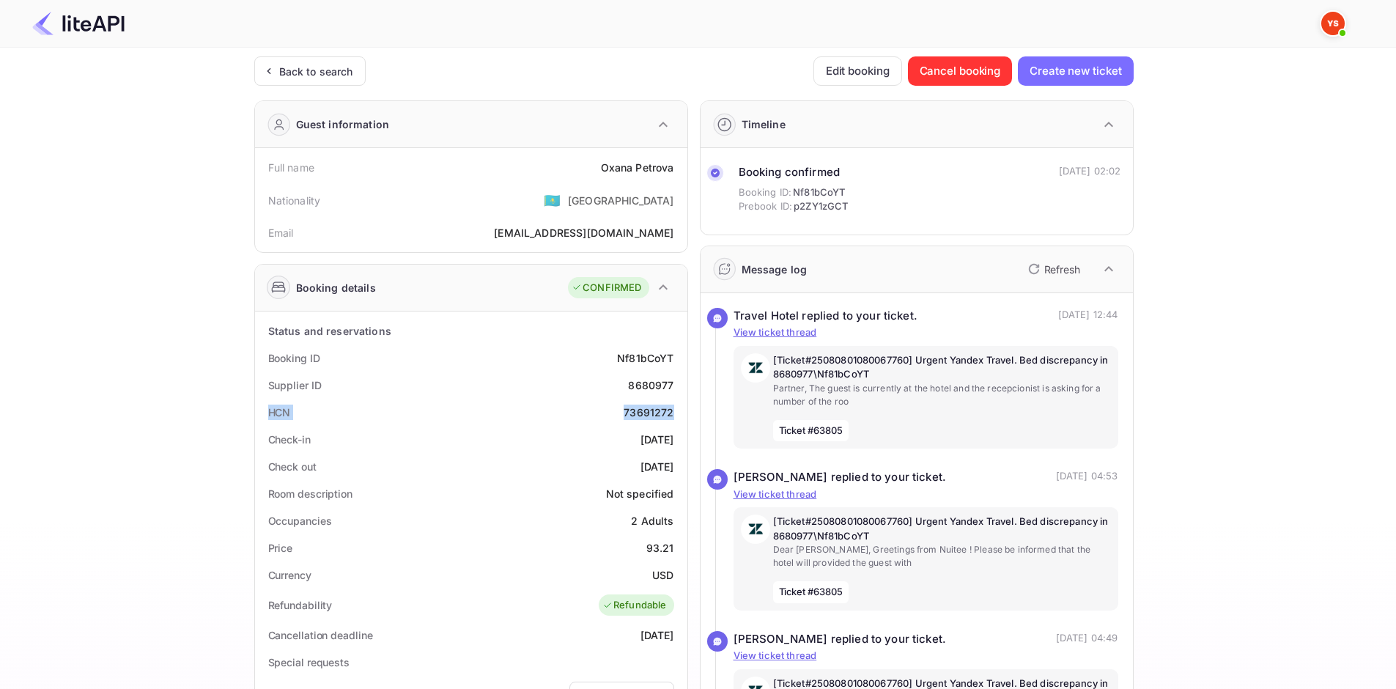
drag, startPoint x: 267, startPoint y: 407, endPoint x: 673, endPoint y: 407, distance: 405.2
click at [673, 407] on div "HCN 73691272" at bounding box center [471, 412] width 421 height 27
copy div "HCN 73691272"
